Goal: Information Seeking & Learning: Find specific fact

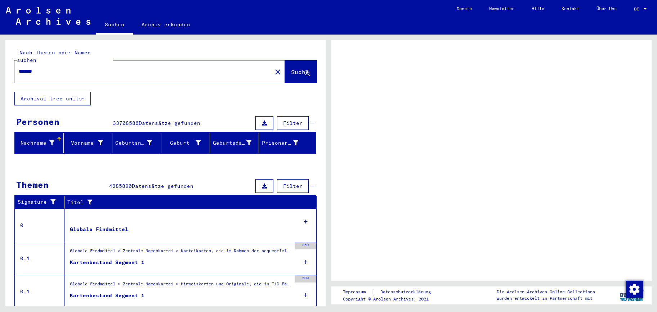
scroll to position [39, 0]
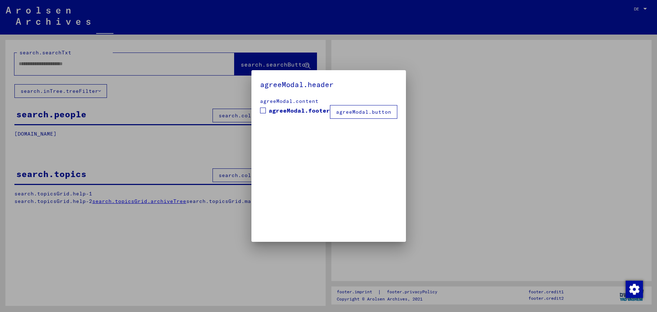
type input "*******"
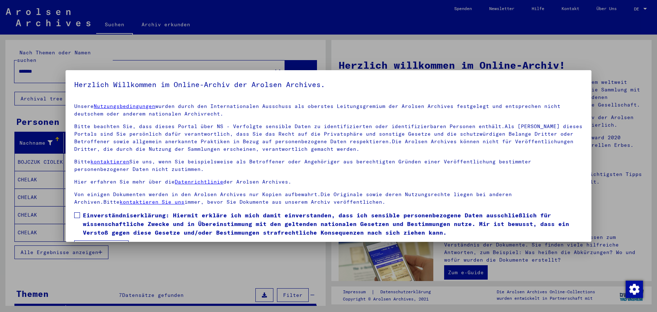
scroll to position [21, 0]
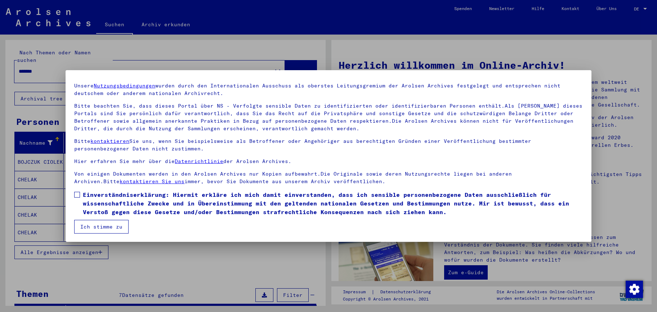
click at [88, 226] on button "Ich stimme zu" at bounding box center [101, 227] width 54 height 14
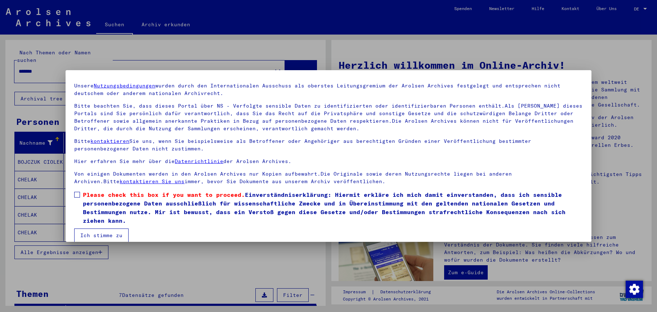
click at [76, 196] on span at bounding box center [77, 195] width 6 height 6
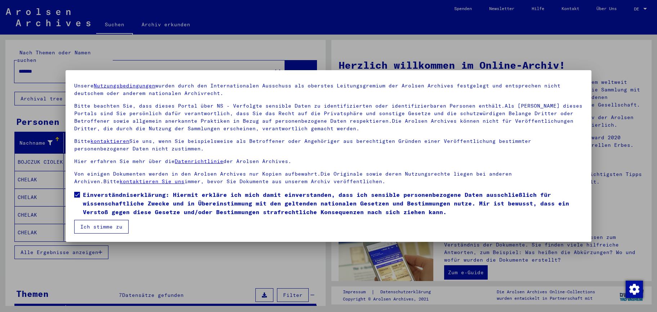
click at [90, 231] on button "Ich stimme zu" at bounding box center [101, 227] width 54 height 14
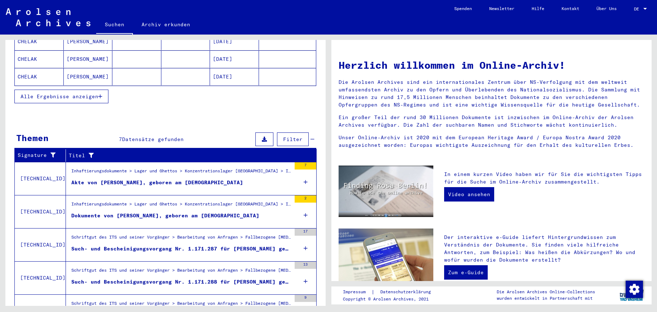
scroll to position [190, 0]
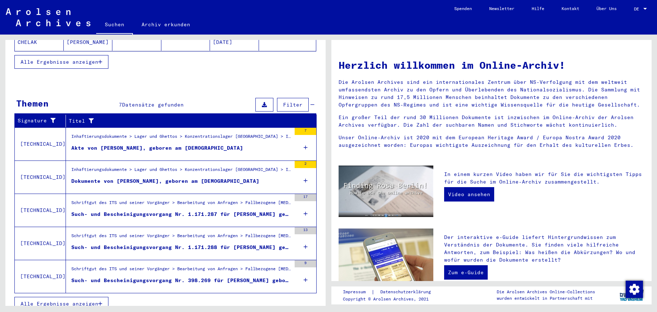
click at [305, 273] on icon at bounding box center [305, 279] width 4 height 25
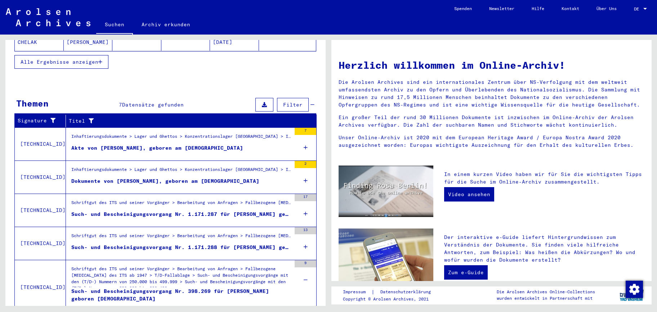
click at [304, 240] on icon at bounding box center [305, 246] width 4 height 25
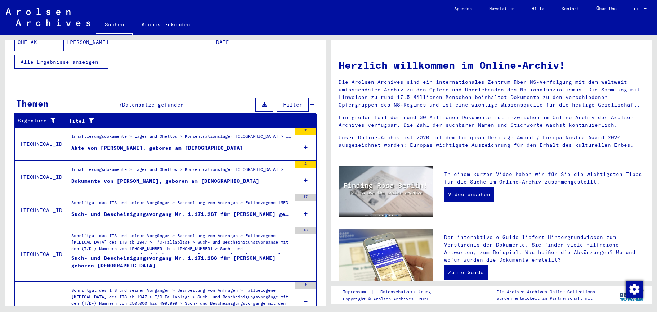
click at [205, 254] on div "Such- und Bescheinigungsvorgang Nr. 1.171.288 für [PERSON_NAME] geboren [DEMOGR…" at bounding box center [181, 265] width 220 height 22
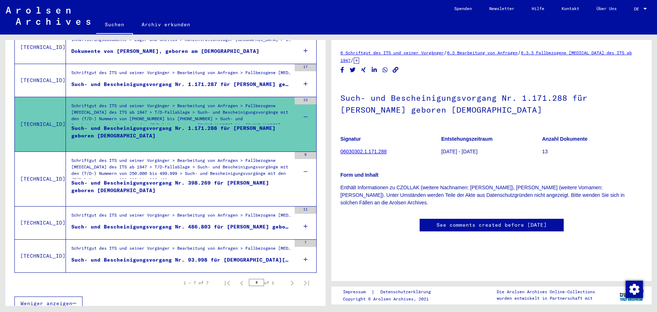
click at [366, 152] on link "06030302.1.171.288" at bounding box center [363, 152] width 46 height 6
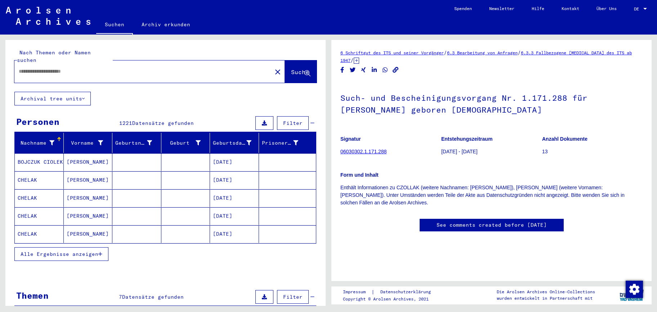
type input "*******"
